Goal: Transaction & Acquisition: Purchase product/service

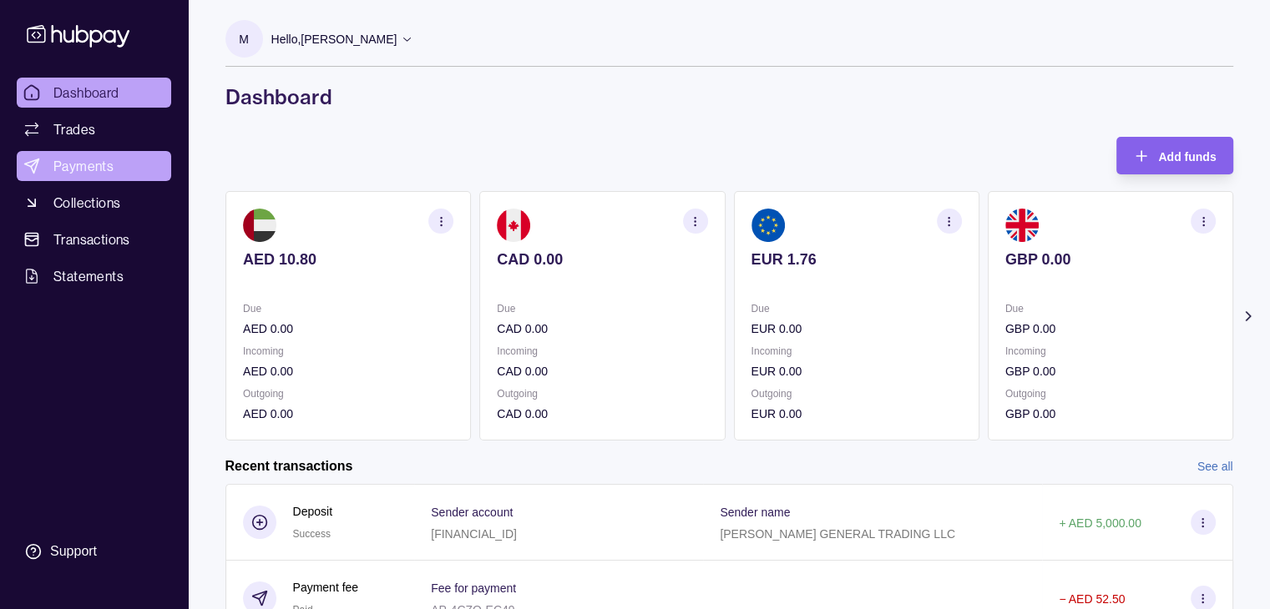
click at [51, 158] on link "Payments" at bounding box center [94, 166] width 154 height 30
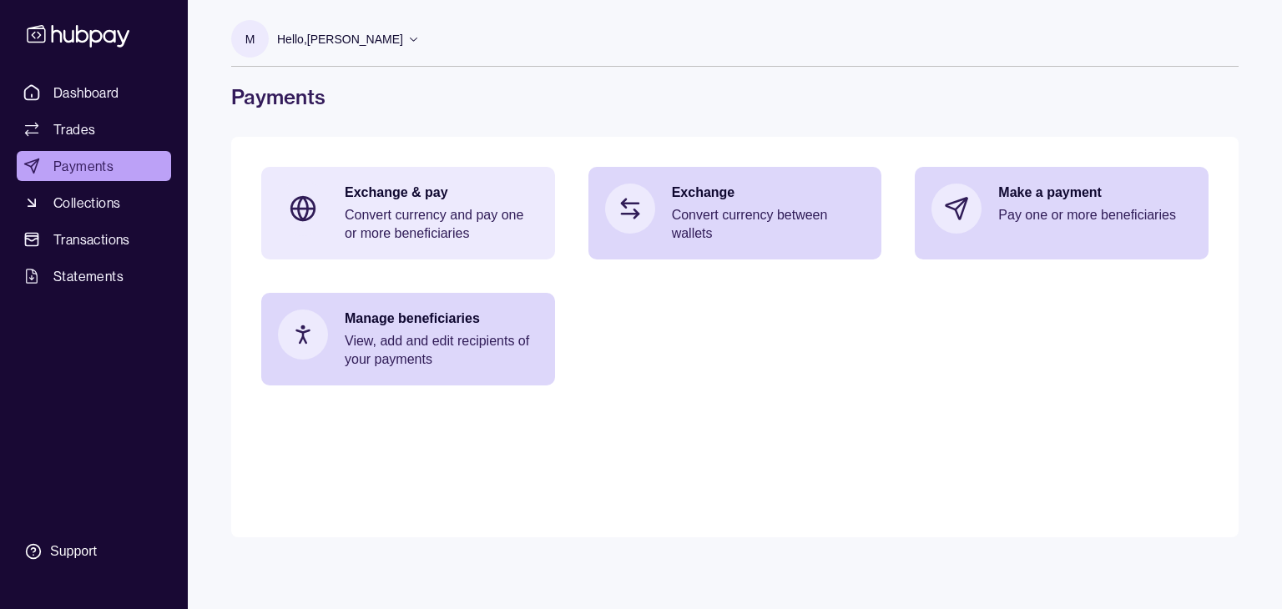
click at [478, 212] on p "Convert currency and pay one or more beneficiaries" at bounding box center [442, 224] width 194 height 37
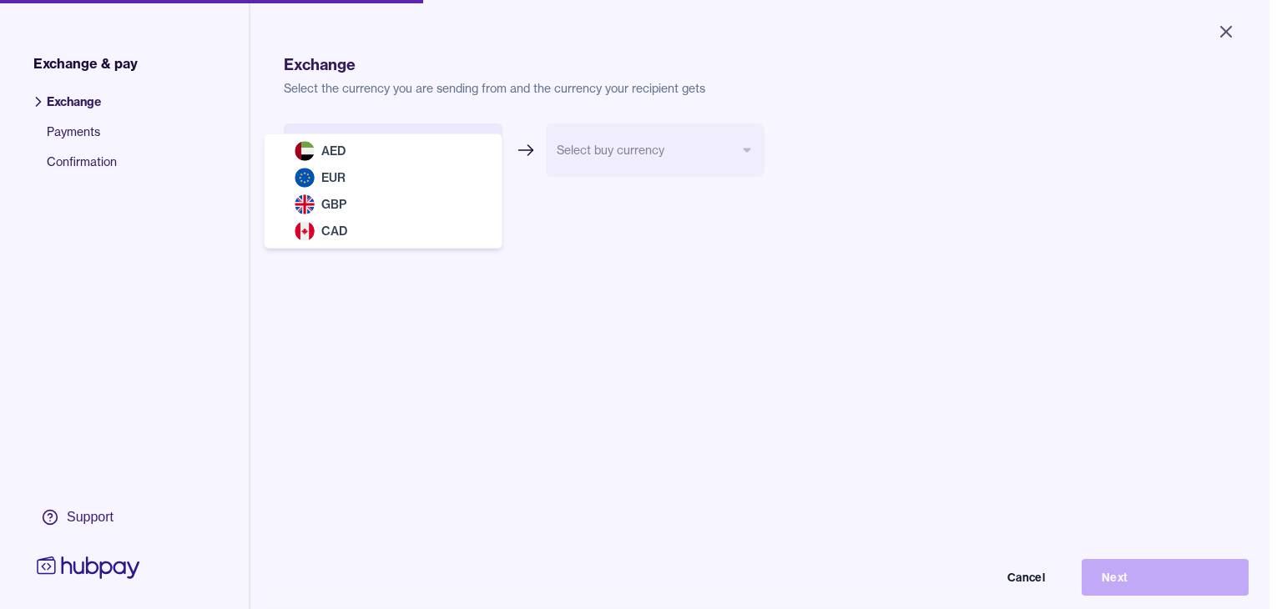
click at [446, 149] on body "Close Exchange & pay Exchange Payments Confirmation Support Exchange Select the…" at bounding box center [635, 304] width 1270 height 609
select select "***"
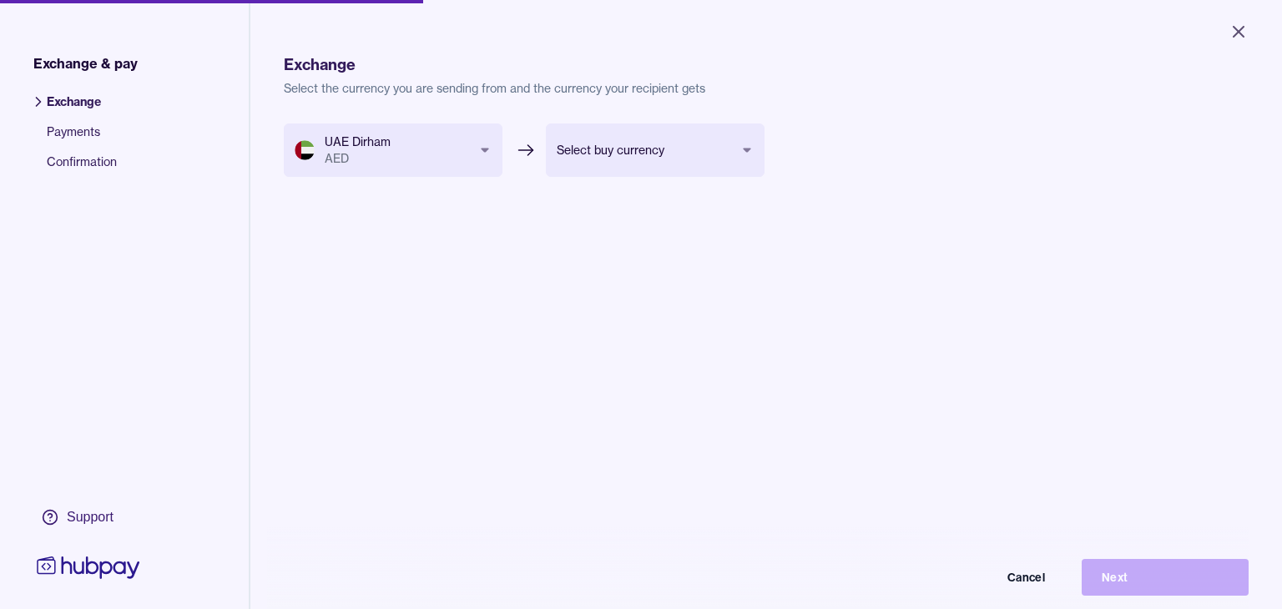
click at [614, 168] on body "Close Exchange & pay Exchange Payments Confirmation Support Exchange Select the…" at bounding box center [641, 304] width 1282 height 609
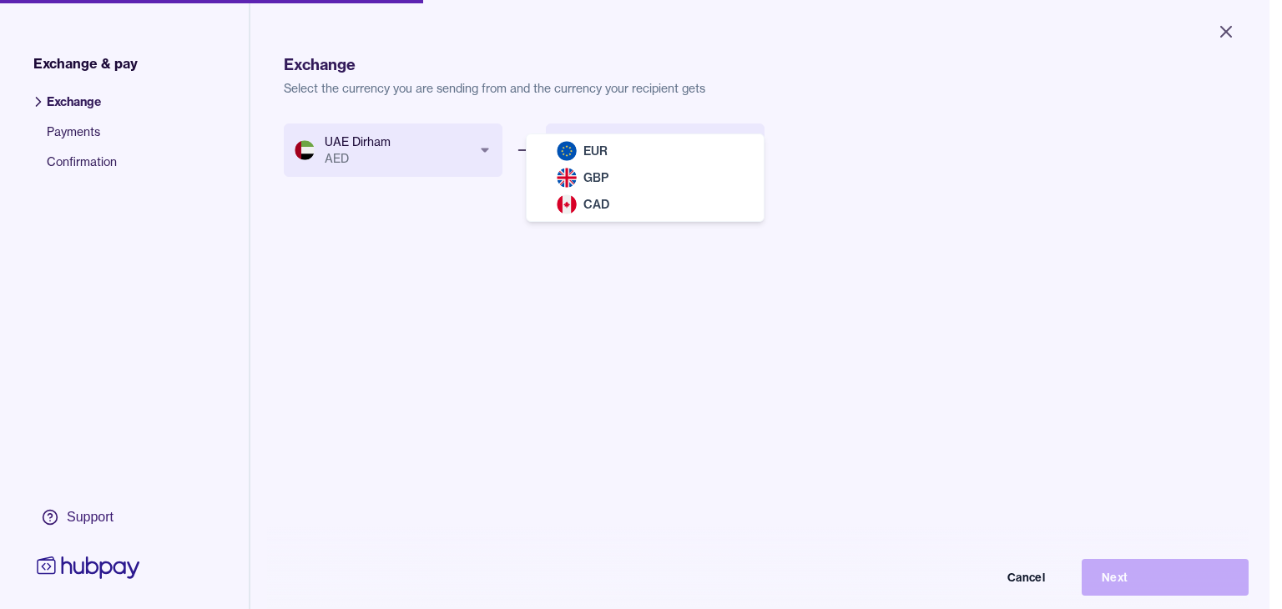
select select "***"
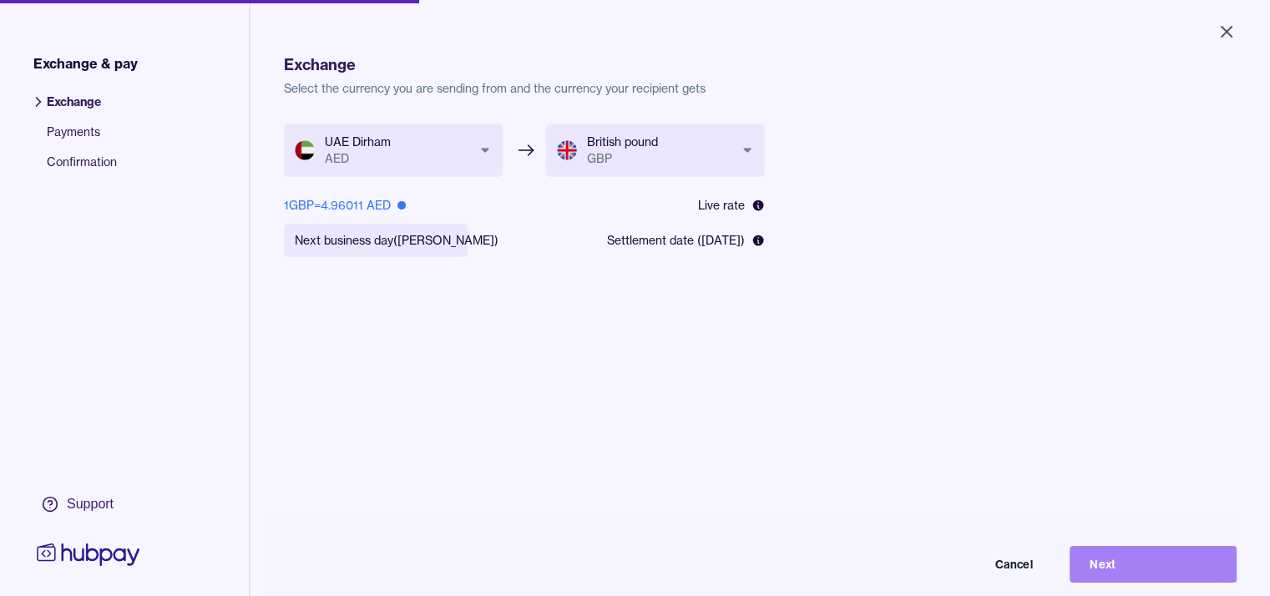
click at [1161, 569] on button "Next" at bounding box center [1152, 564] width 167 height 37
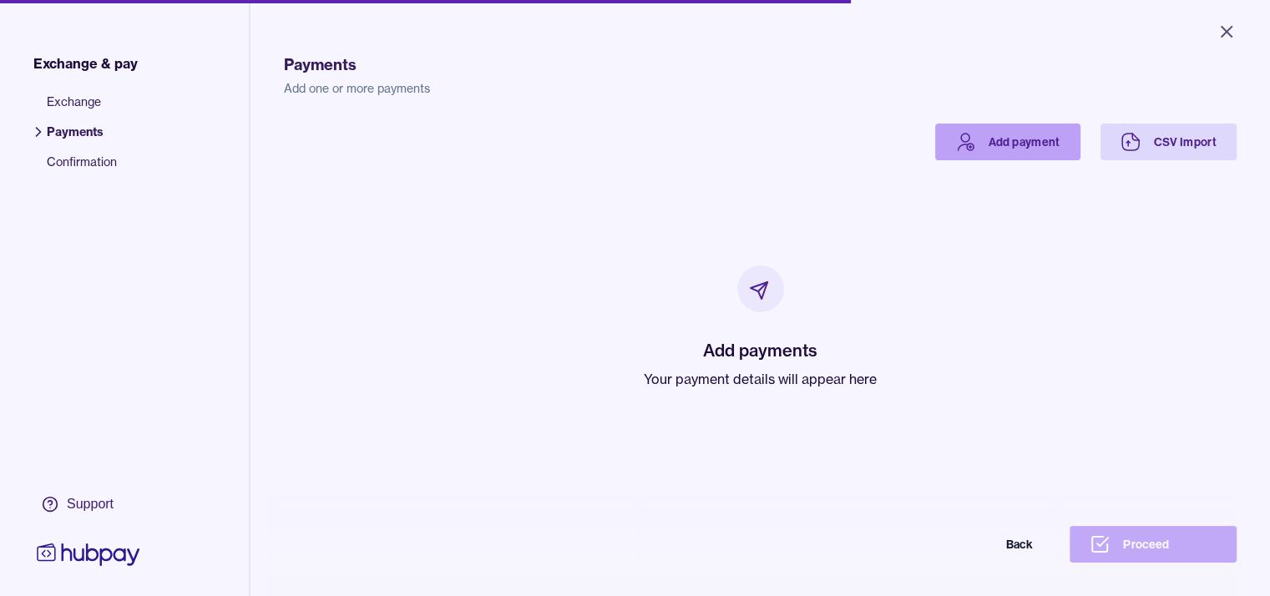
click at [1053, 134] on link "Add payment" at bounding box center [1007, 142] width 145 height 37
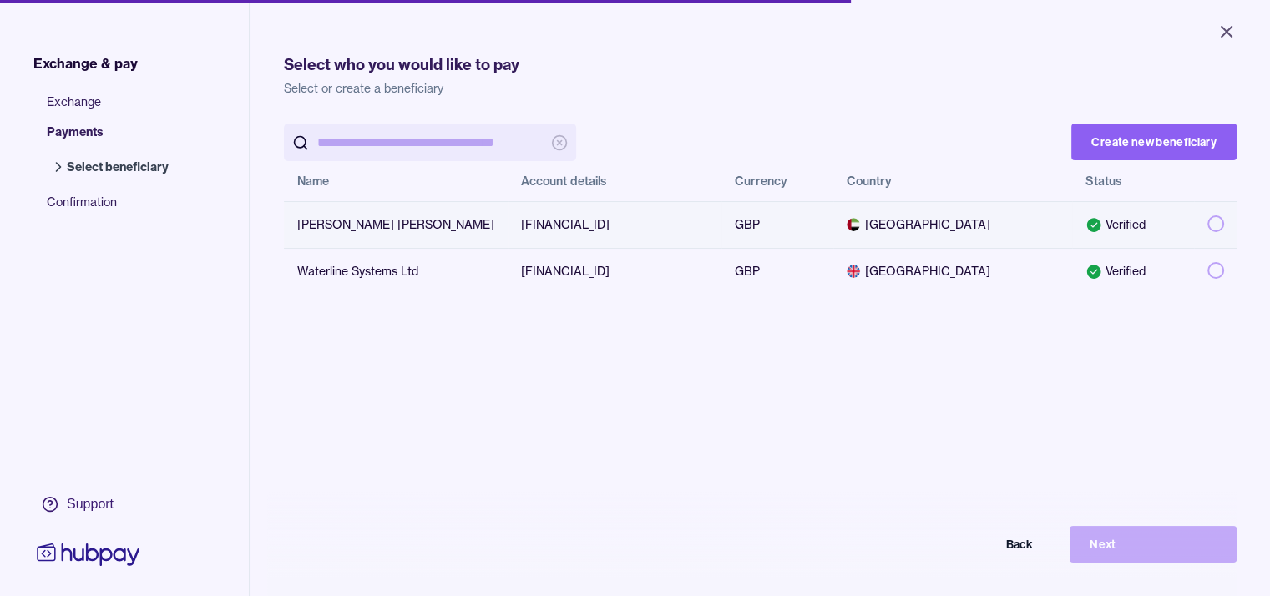
click at [508, 230] on td "[FINANCIAL_ID]" at bounding box center [615, 224] width 214 height 47
click at [1224, 225] on button "button" at bounding box center [1215, 223] width 17 height 17
click at [1165, 556] on button "Next" at bounding box center [1152, 544] width 167 height 37
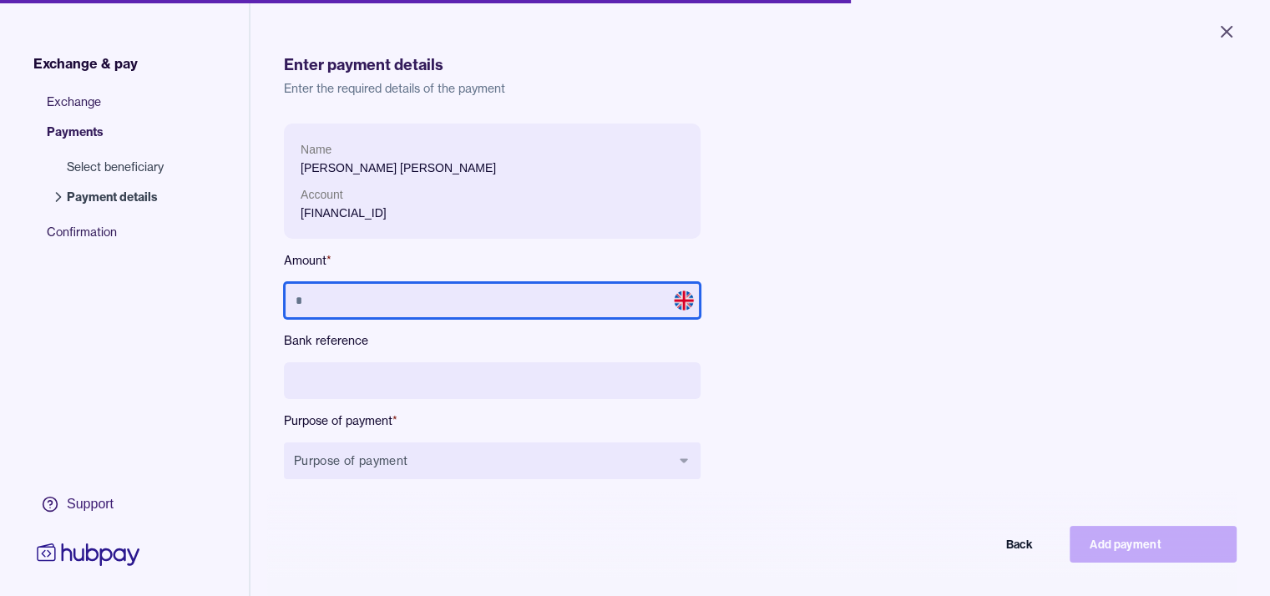
click at [476, 298] on input "text" at bounding box center [492, 300] width 417 height 37
type input "*****"
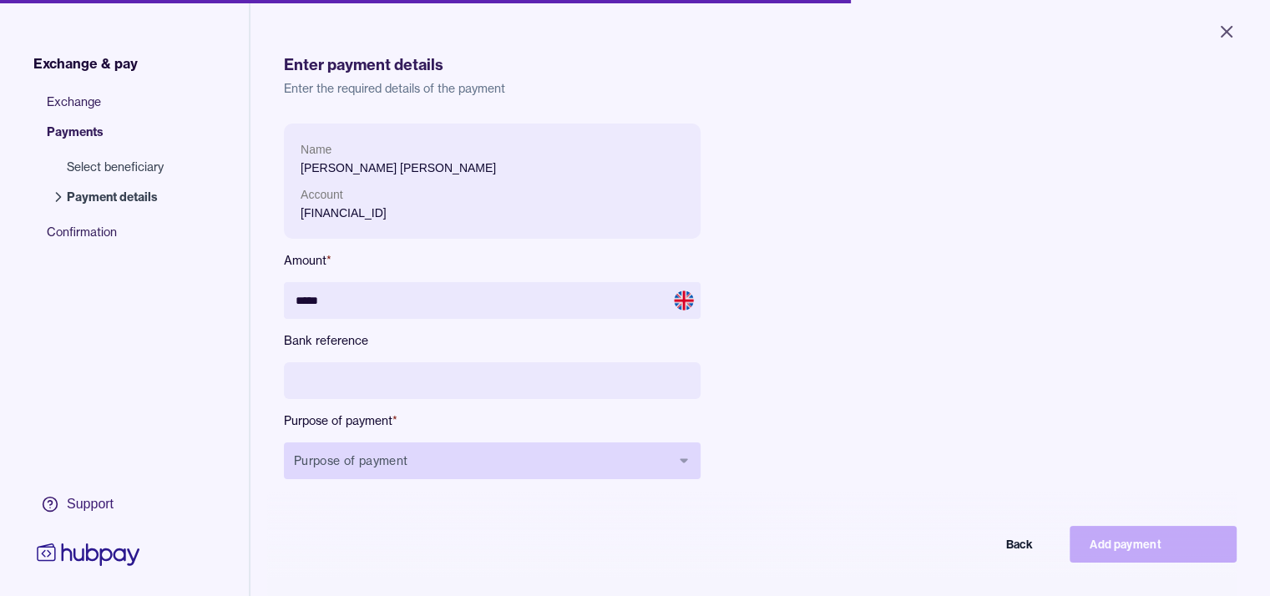
click at [351, 472] on button "Purpose of payment" at bounding box center [492, 460] width 417 height 37
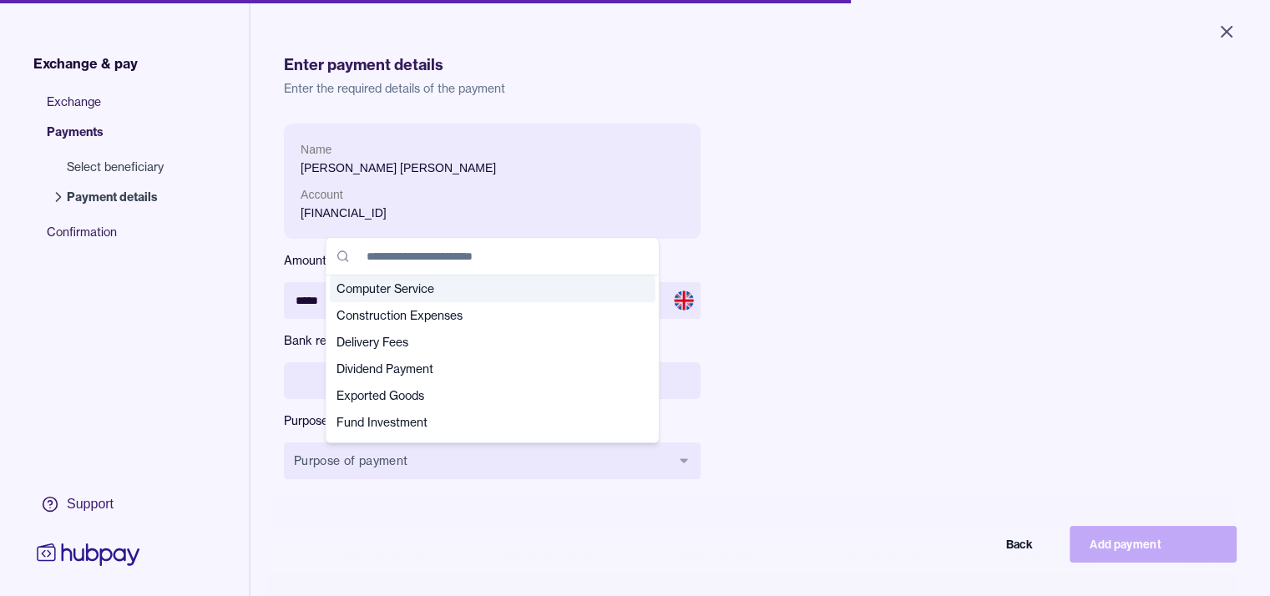
scroll to position [167, 0]
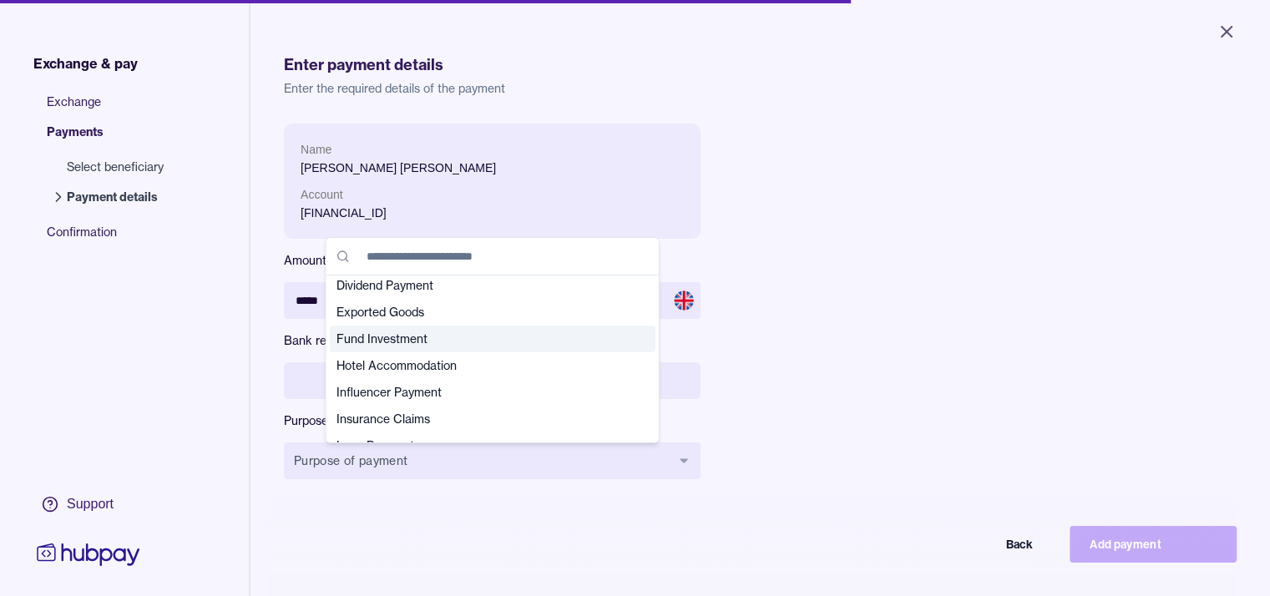
click at [421, 334] on span "Fund Investment" at bounding box center [482, 339] width 292 height 17
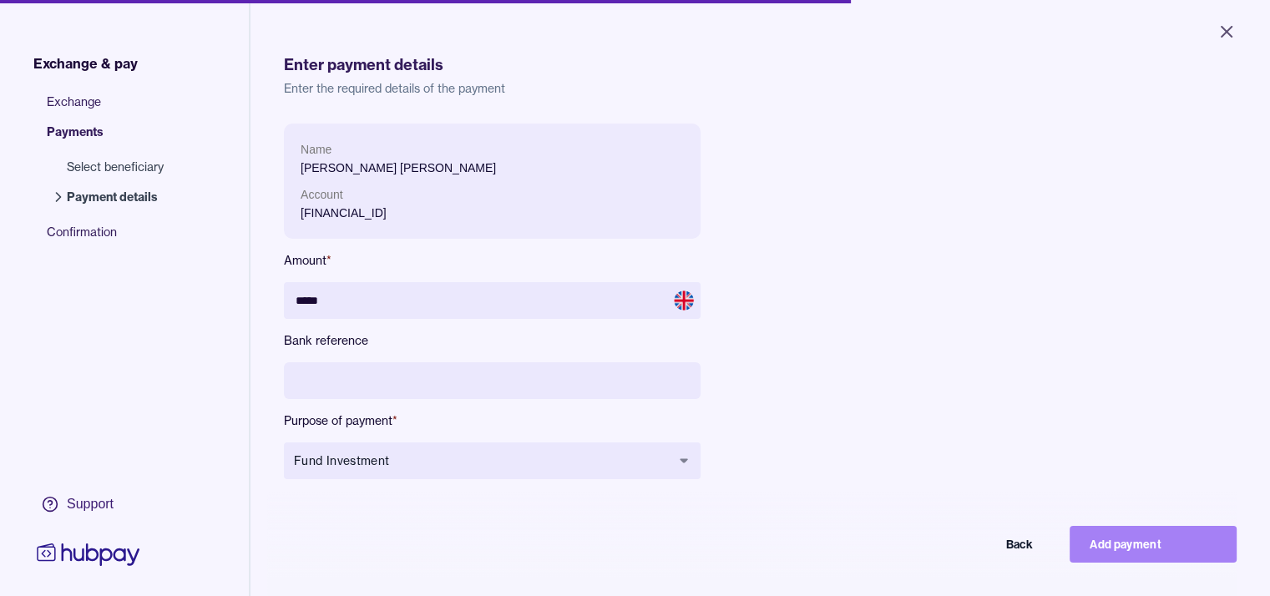
click at [1195, 559] on button "Add payment" at bounding box center [1152, 544] width 167 height 37
type input "****"
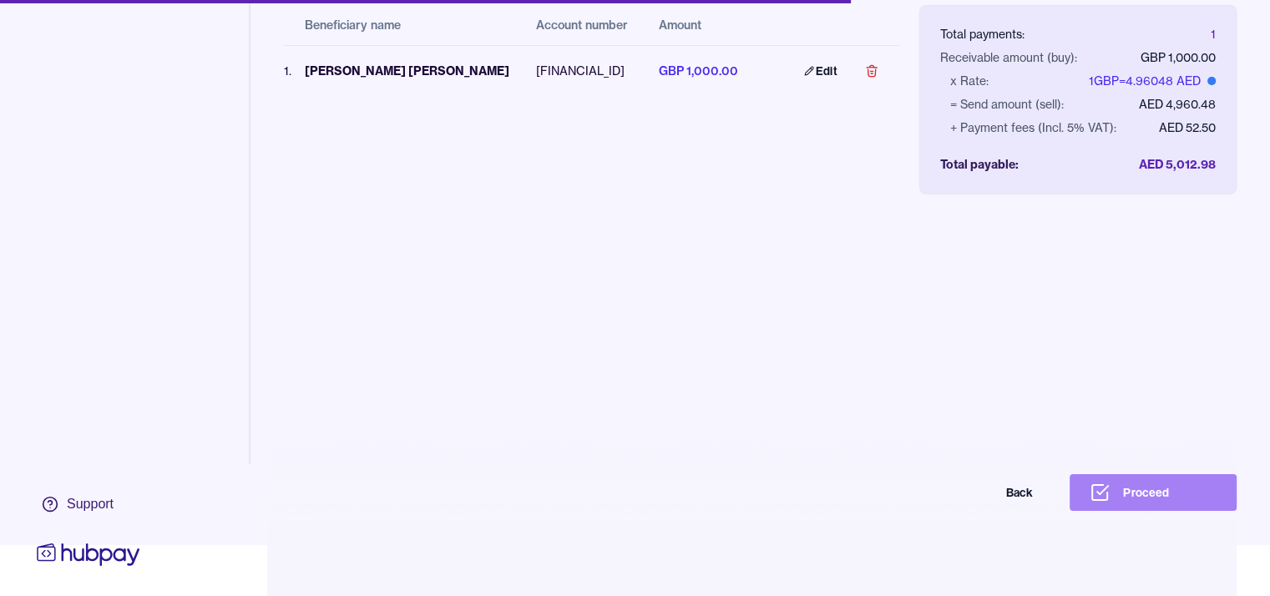
scroll to position [79, 0]
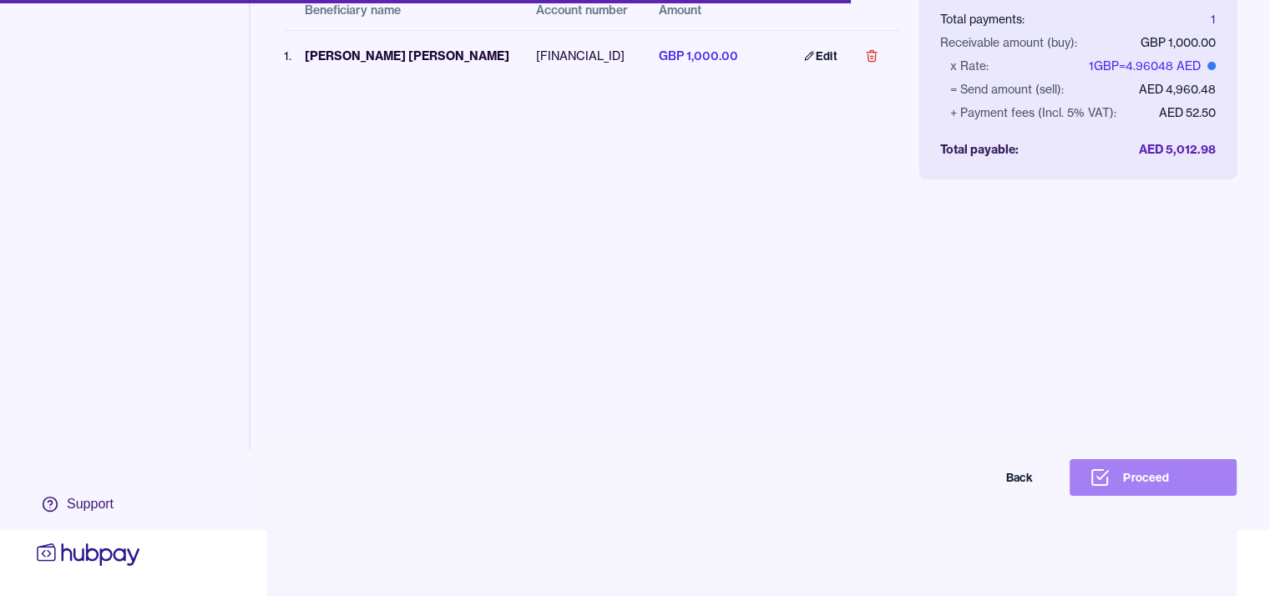
click at [1175, 478] on button "Proceed" at bounding box center [1152, 477] width 167 height 37
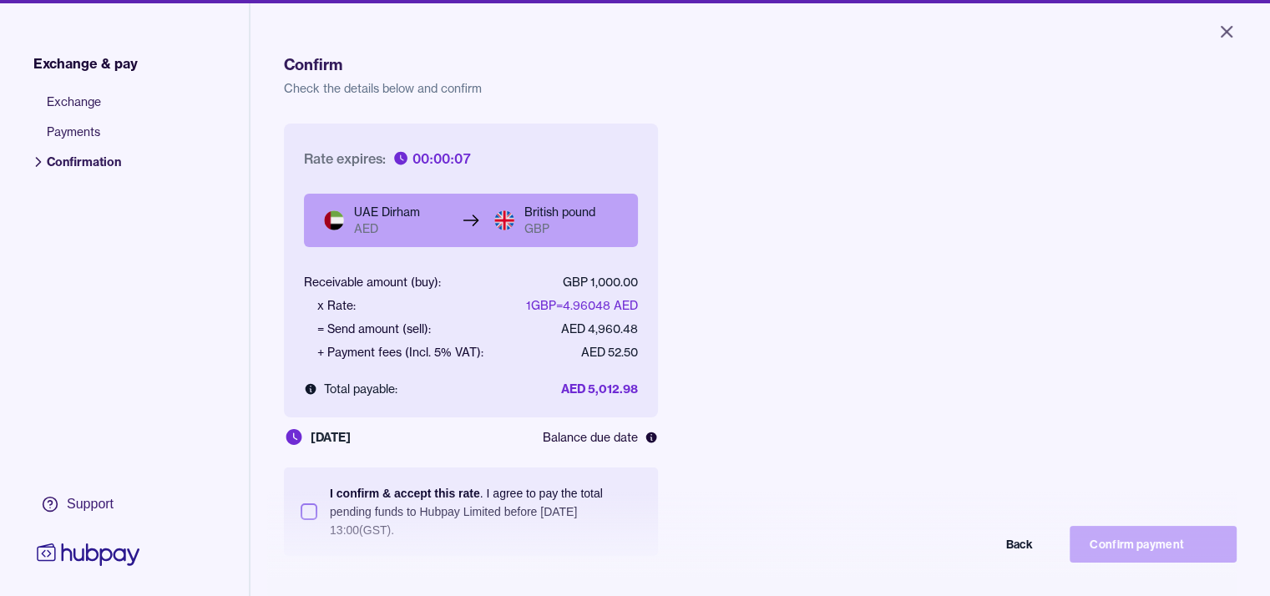
click at [308, 508] on button "I confirm & accept this rate . I agree to pay the total pending funds to Hubpay…" at bounding box center [309, 511] width 17 height 17
click at [1206, 549] on button "Confirm payment" at bounding box center [1152, 544] width 167 height 37
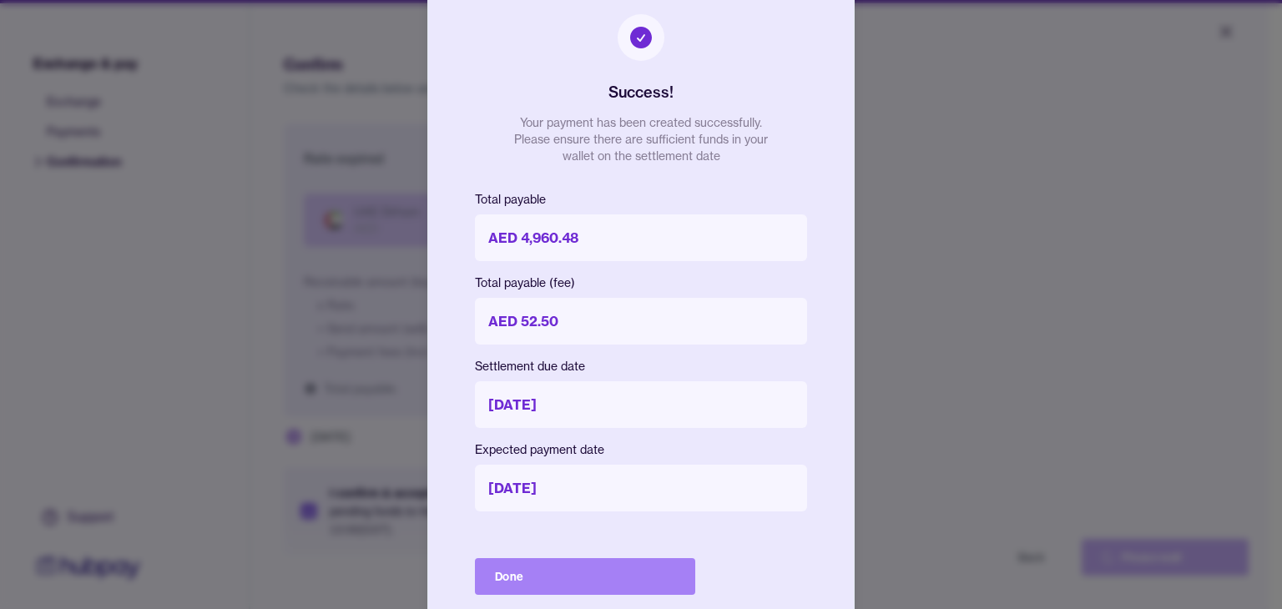
click at [574, 575] on button "Done" at bounding box center [585, 577] width 220 height 37
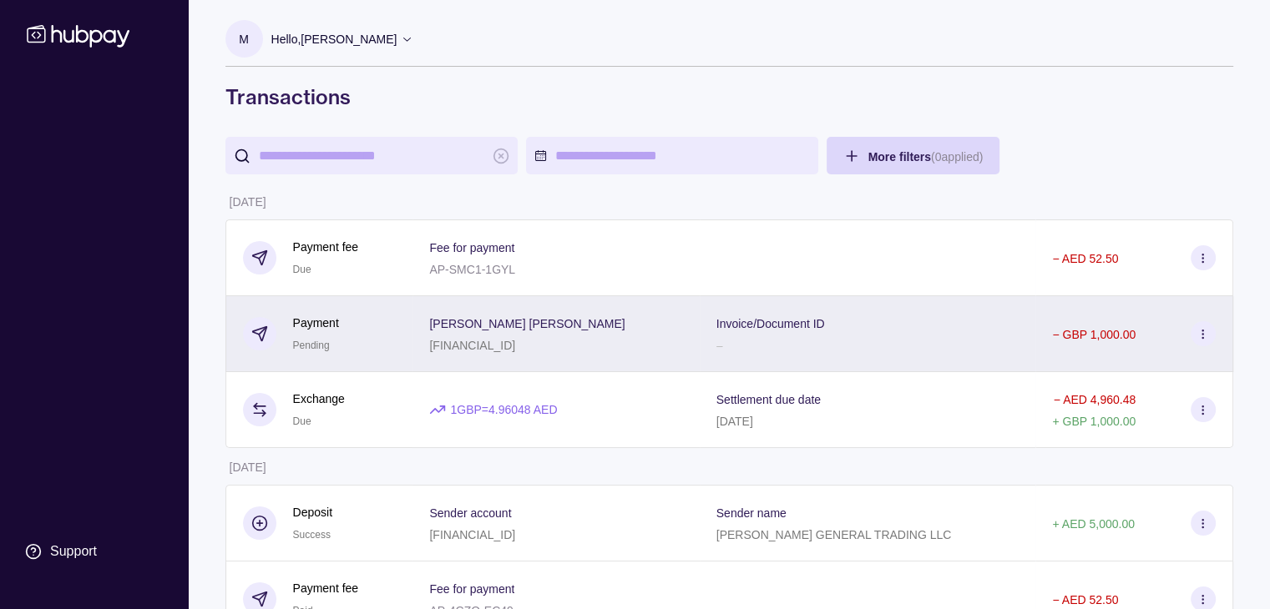
click at [910, 323] on div "Invoice/Document ID –" at bounding box center [867, 334] width 303 height 42
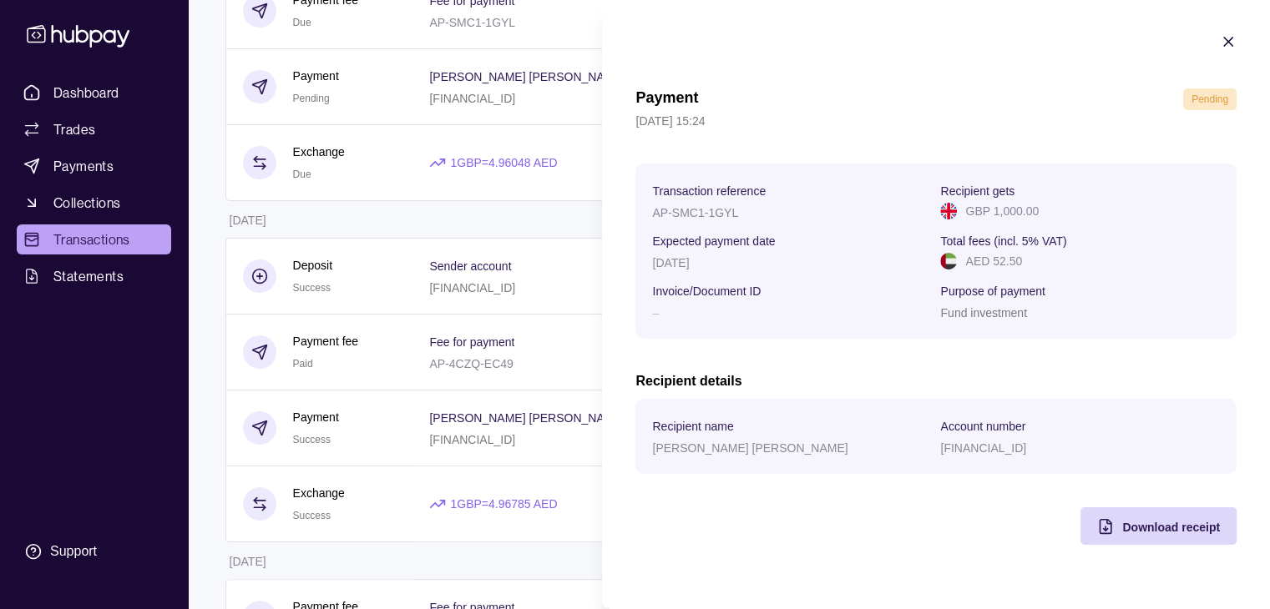
scroll to position [250, 0]
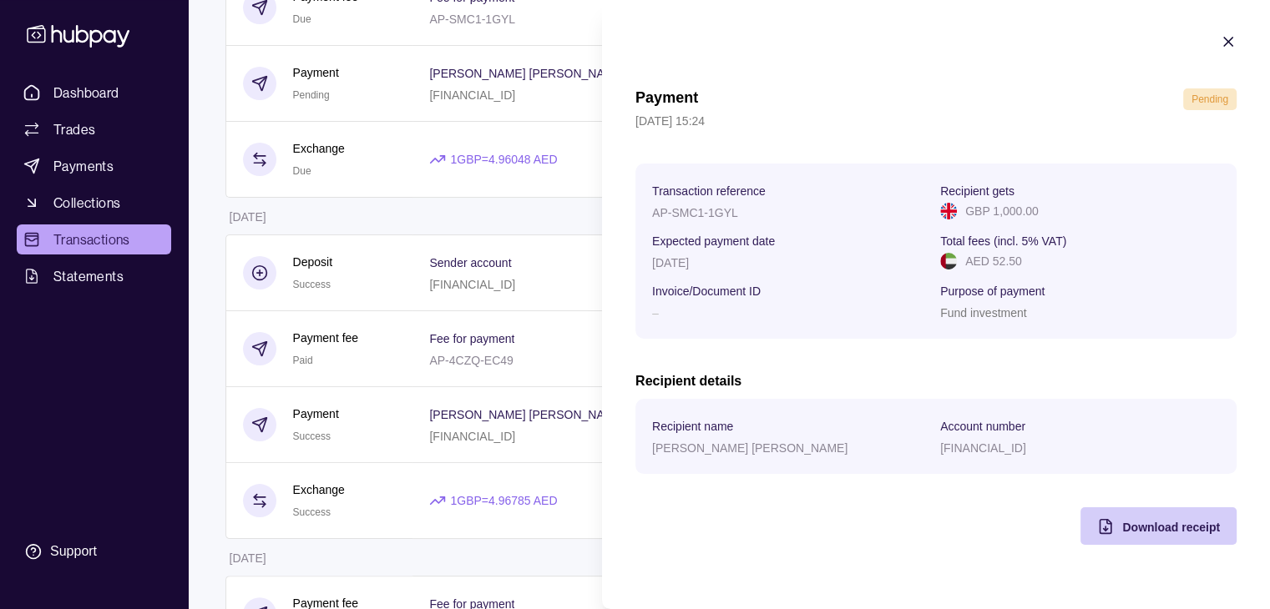
click at [1138, 530] on span "Download receipt" at bounding box center [1171, 527] width 98 height 13
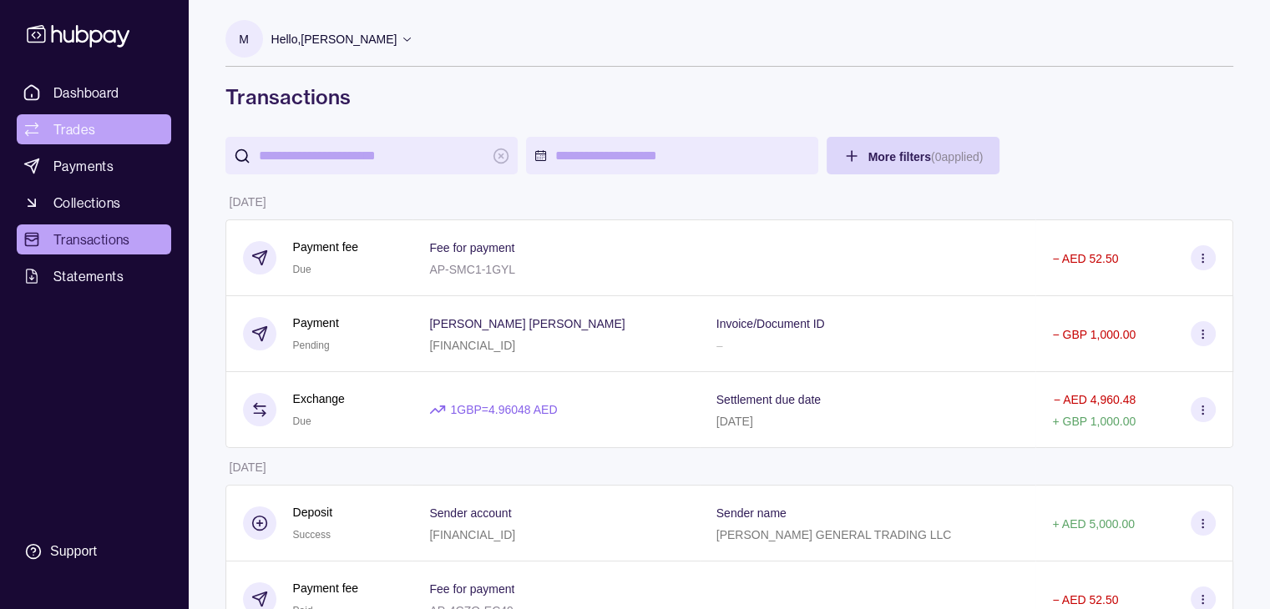
click at [71, 131] on span "Trades" at bounding box center [74, 129] width 42 height 20
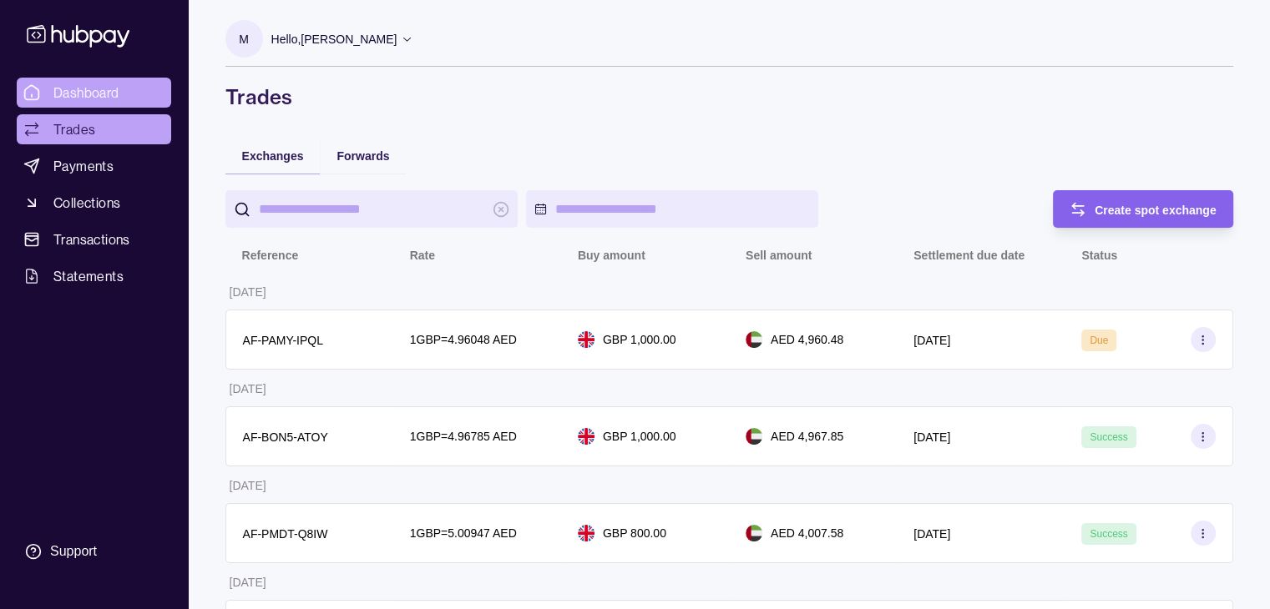
click at [94, 78] on link "Dashboard" at bounding box center [94, 93] width 154 height 30
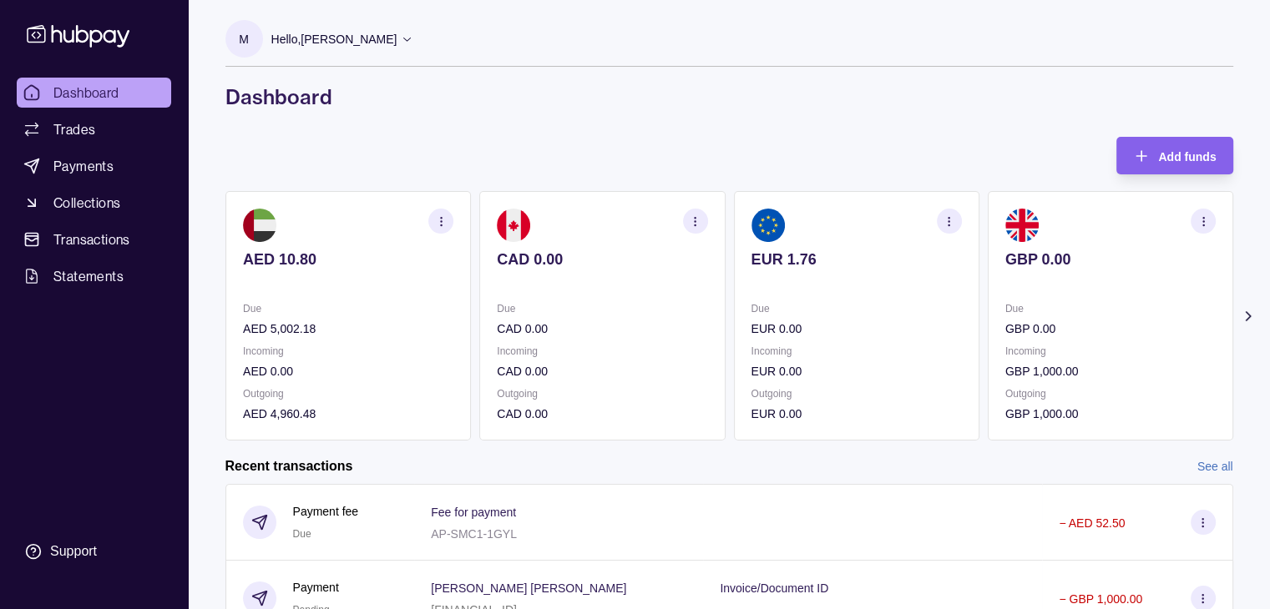
click at [310, 325] on p "AED 5,002.18" at bounding box center [348, 329] width 210 height 18
click at [317, 321] on p "AED 5,002.18" at bounding box center [348, 329] width 210 height 18
click at [324, 332] on p "AED 5,002.18" at bounding box center [348, 329] width 210 height 18
click at [312, 331] on p "AED 5,002.18" at bounding box center [348, 329] width 210 height 18
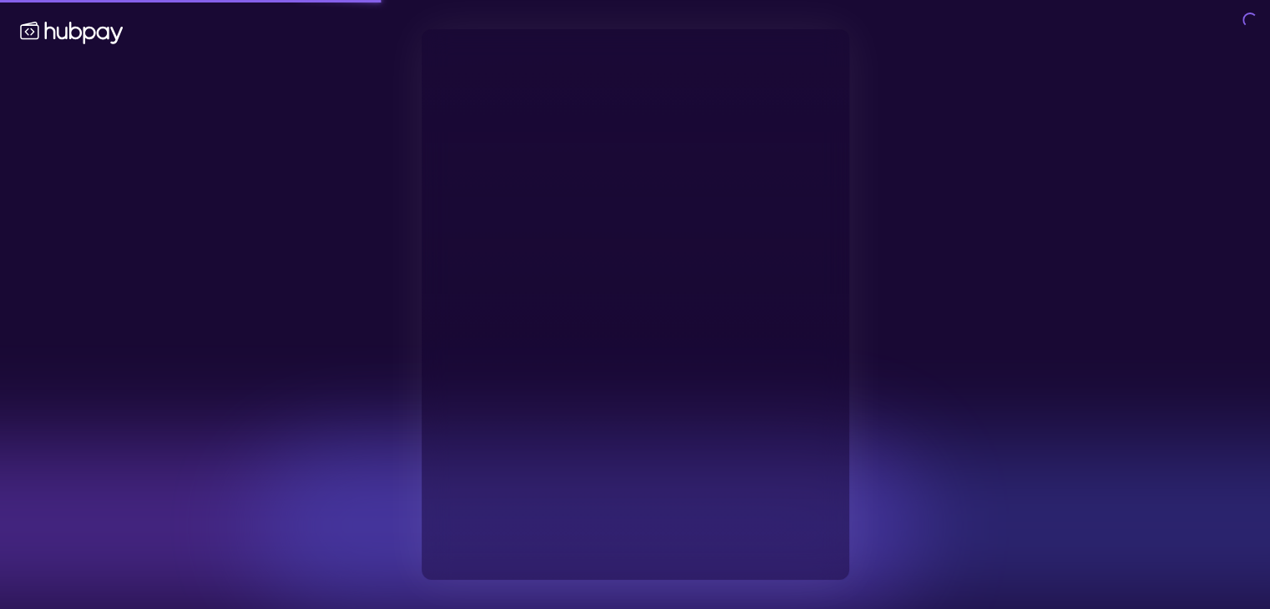
type input "**********"
